Goal: Task Accomplishment & Management: Use online tool/utility

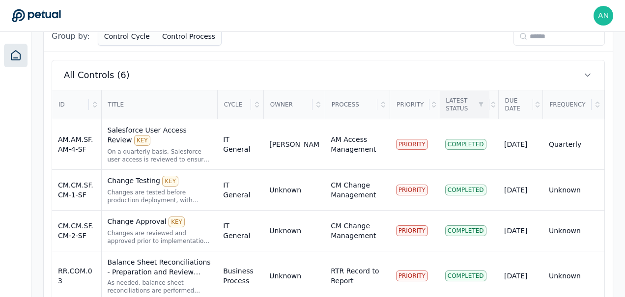
scroll to position [313, 33]
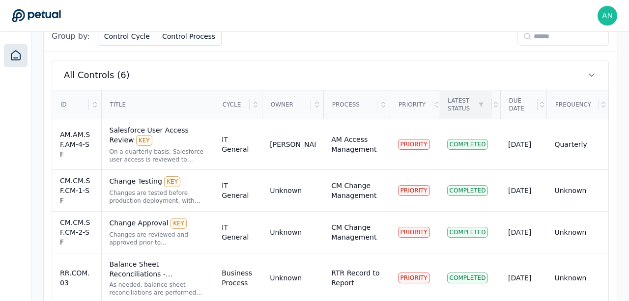
click at [480, 103] on html "[PERSON_NAME][EMAIL_ADDRESS][DOMAIN_NAME] [PERSON_NAME][DOMAIN_NAME][EMAIL_ADDR…" at bounding box center [314, 51] width 629 height 728
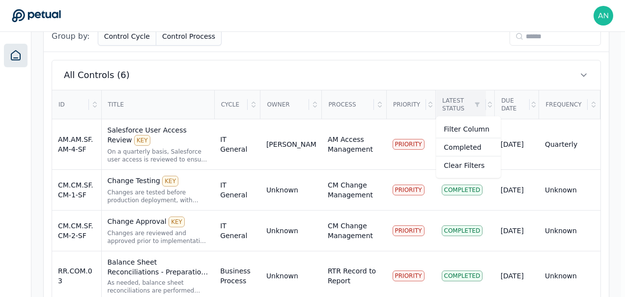
click at [480, 103] on html "[PERSON_NAME][EMAIL_ADDRESS][DOMAIN_NAME] [PERSON_NAME][DOMAIN_NAME][EMAIL_ADDR…" at bounding box center [312, 50] width 625 height 726
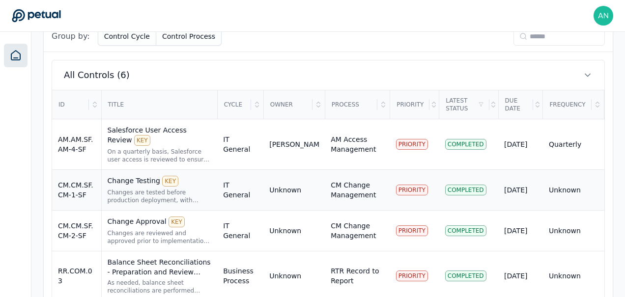
scroll to position [313, 0]
click at [148, 148] on div "On a quarterly basis, Salesforce user access is reviewed to ensure appropriate …" at bounding box center [160, 156] width 104 height 16
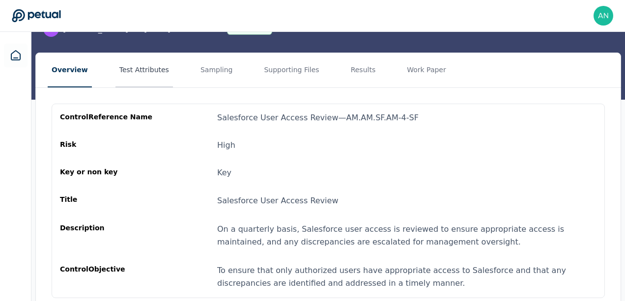
scroll to position [89, 0]
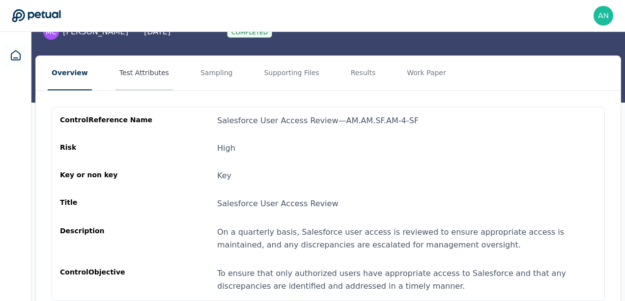
click at [143, 81] on button "Test Attributes" at bounding box center [143, 73] width 57 height 34
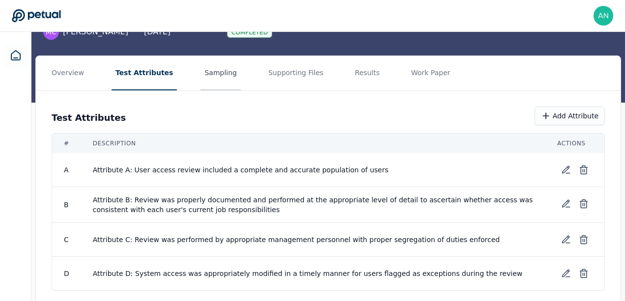
click at [201, 81] on button "Sampling" at bounding box center [220, 73] width 40 height 34
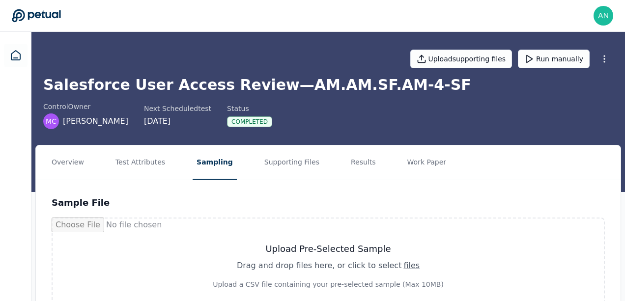
scroll to position [44, 0]
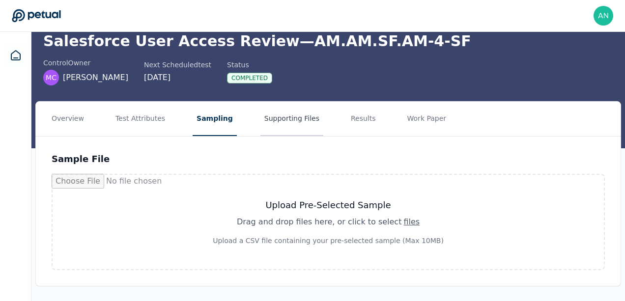
click at [260, 115] on button "Supporting Files" at bounding box center [291, 119] width 63 height 34
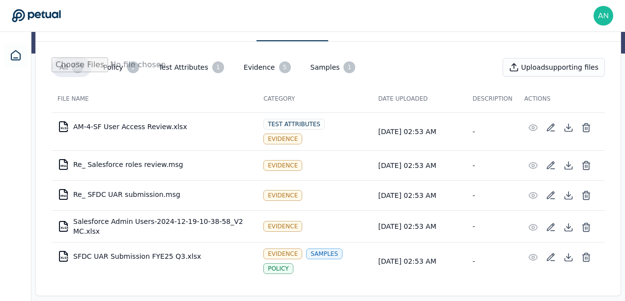
scroll to position [139, 0]
click at [307, 65] on button "Samples 1" at bounding box center [333, 67] width 61 height 20
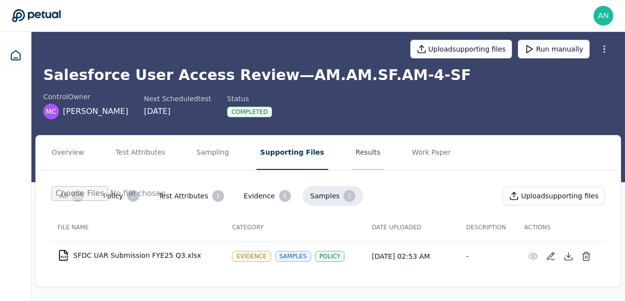
scroll to position [10, 0]
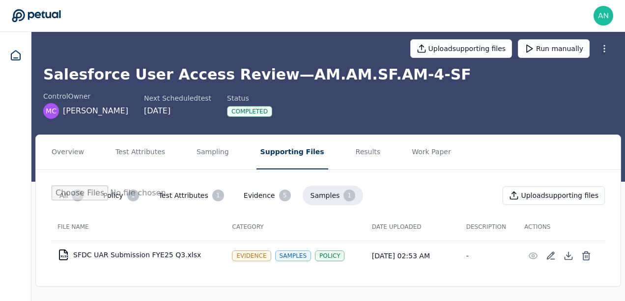
click at [279, 191] on div "5" at bounding box center [285, 196] width 12 height 12
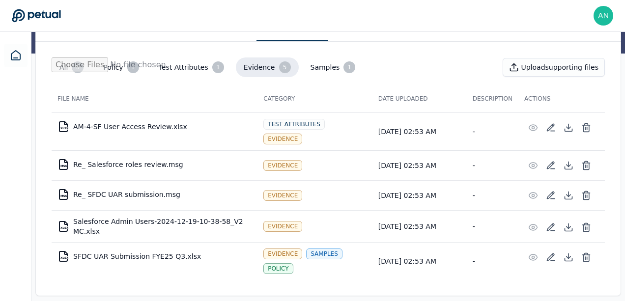
scroll to position [139, 0]
click at [194, 72] on button "Test Attributes 1" at bounding box center [191, 67] width 81 height 20
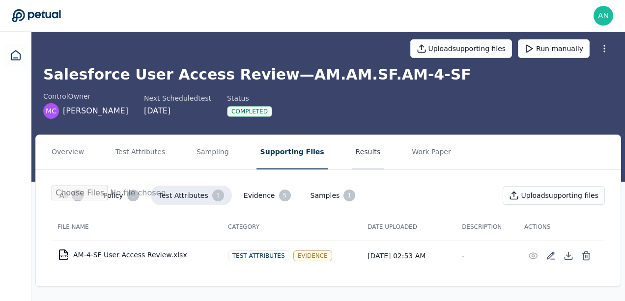
click at [352, 145] on button "Results" at bounding box center [368, 152] width 33 height 34
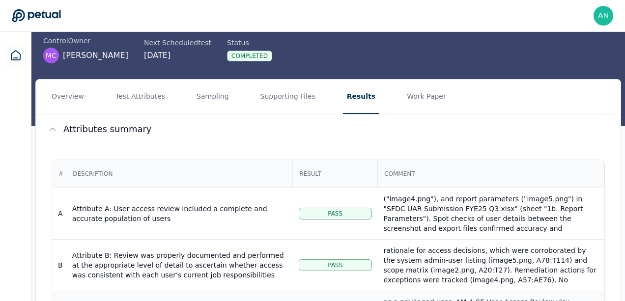
scroll to position [67, 0]
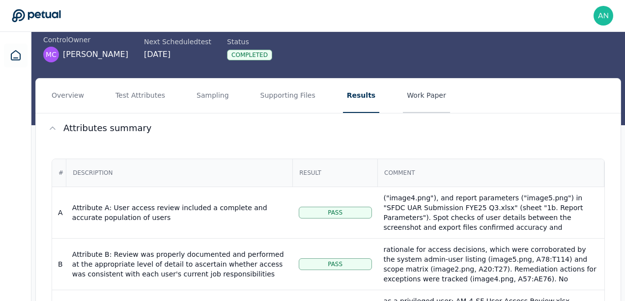
click at [403, 89] on button "Work Paper" at bounding box center [426, 96] width 47 height 34
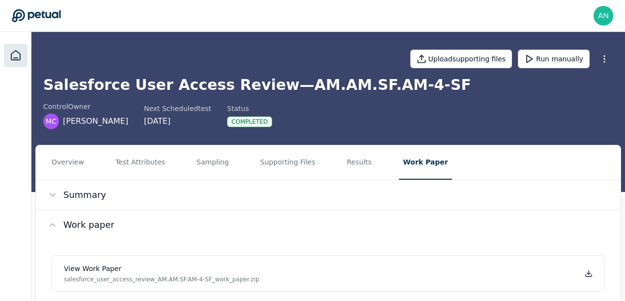
click at [14, 54] on icon at bounding box center [16, 56] width 12 height 12
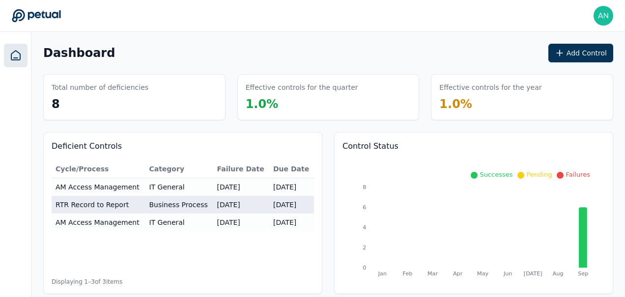
scroll to position [0, 37]
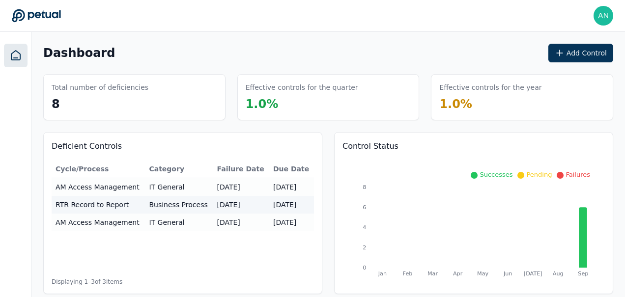
click at [580, 54] on button "Add Control" at bounding box center [580, 53] width 65 height 19
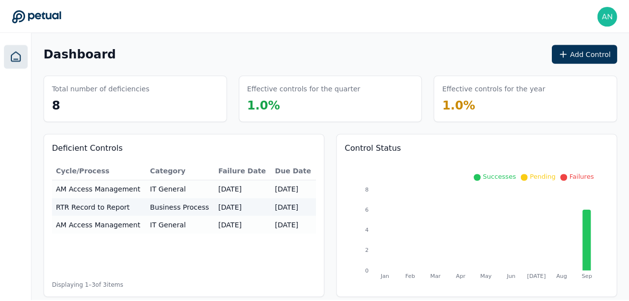
scroll to position [0, 33]
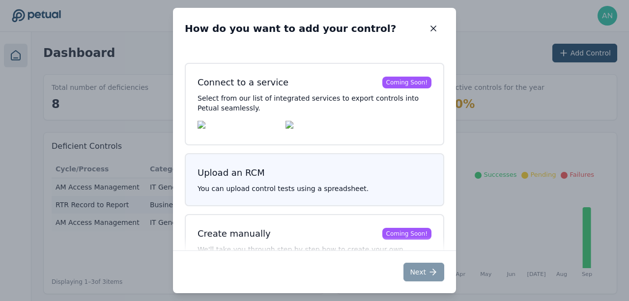
click at [319, 186] on button "Upload an RCM You can upload control tests using a spreadsheet." at bounding box center [314, 179] width 259 height 53
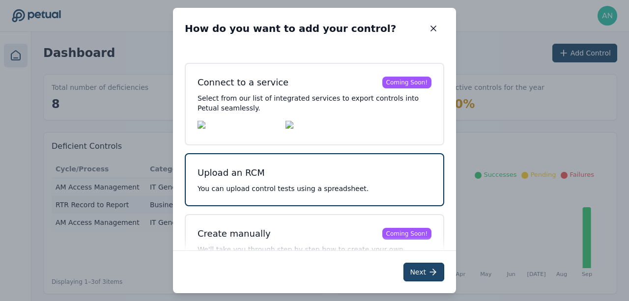
click at [420, 266] on button "Next" at bounding box center [423, 272] width 41 height 19
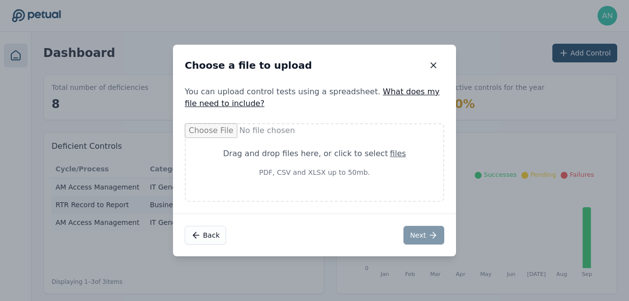
click at [369, 94] on link "What does my file need to include?" at bounding box center [312, 97] width 255 height 21
